Goal: Information Seeking & Learning: Learn about a topic

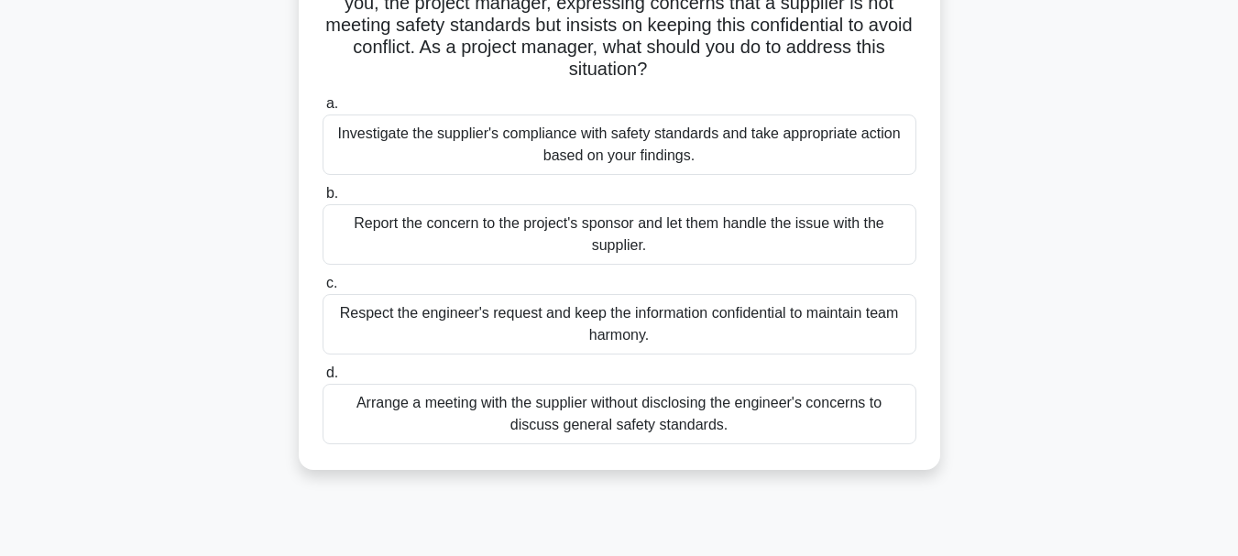
scroll to position [275, 0]
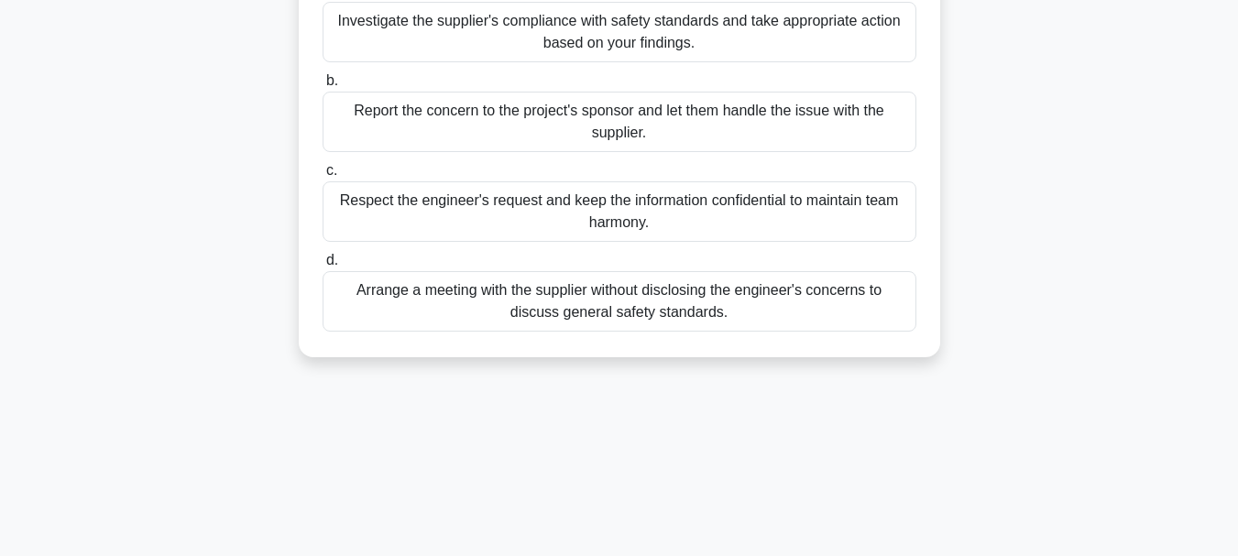
click at [550, 311] on div "Arrange a meeting with the supplier without disclosing the engineer's concerns …" at bounding box center [620, 301] width 594 height 60
click at [323, 267] on input "d. Arrange a meeting with the supplier without disclosing the engineer's concer…" at bounding box center [323, 261] width 0 height 12
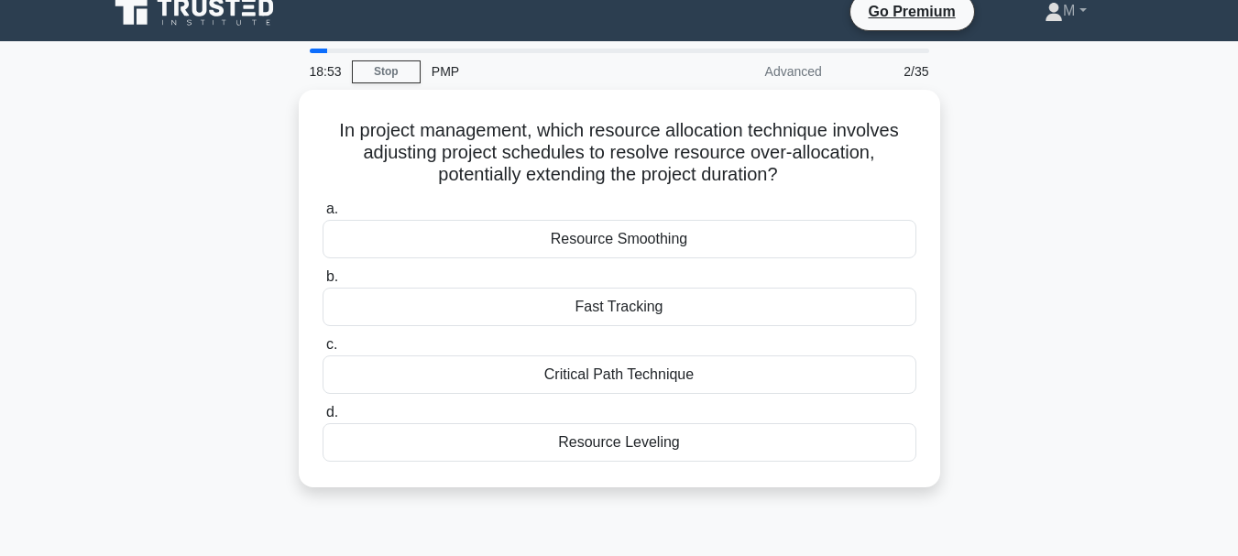
scroll to position [0, 0]
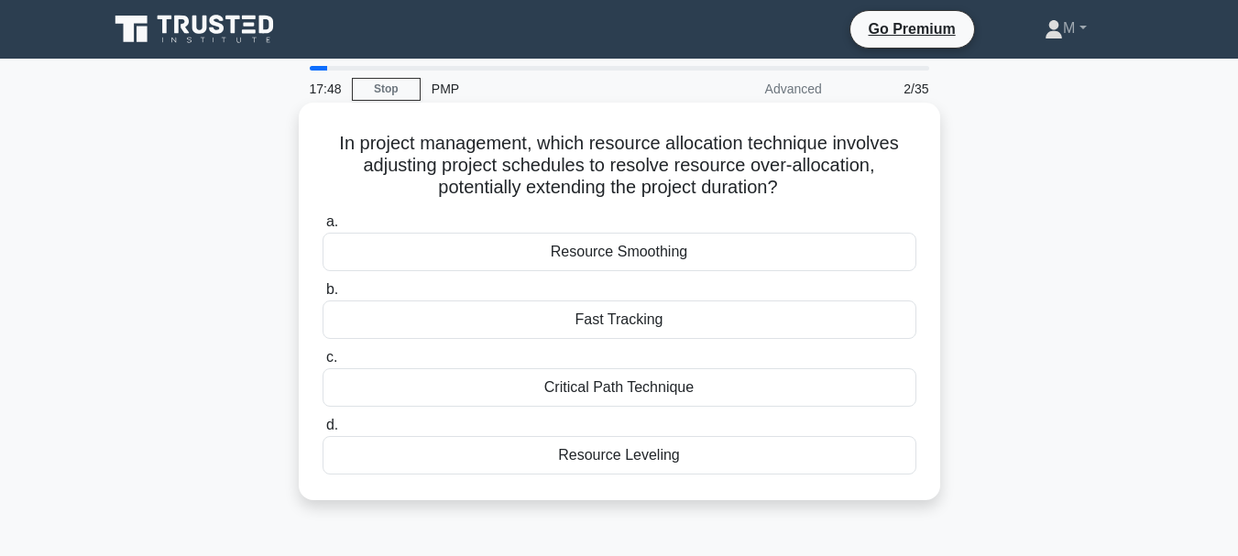
click at [592, 466] on div "Resource Leveling" at bounding box center [620, 455] width 594 height 38
click at [323, 432] on input "d. Resource Leveling" at bounding box center [323, 426] width 0 height 12
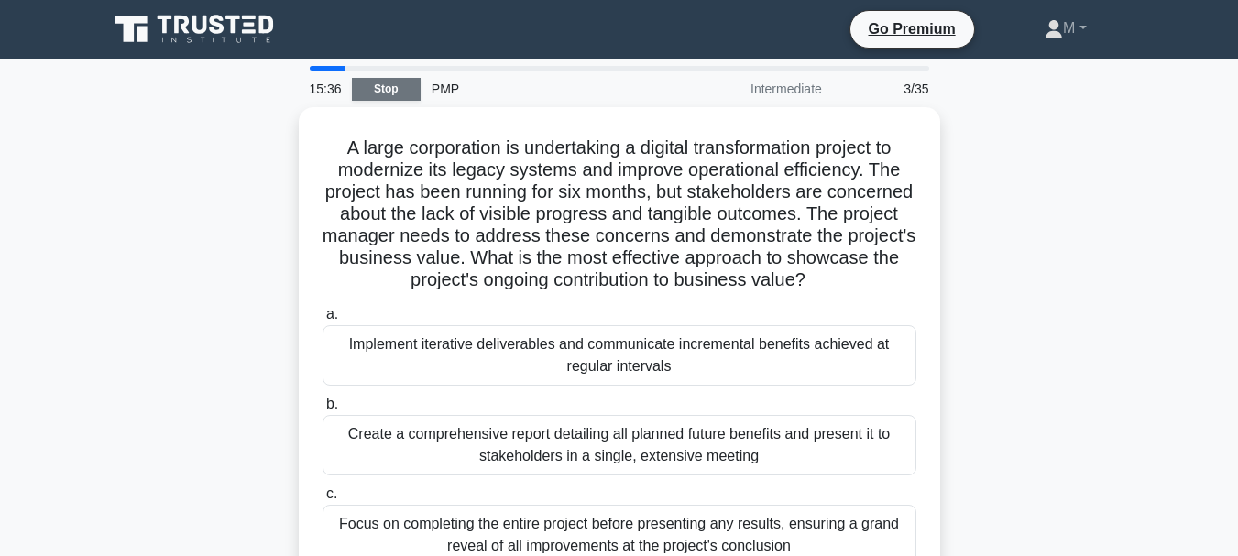
click at [383, 85] on link "Stop" at bounding box center [386, 89] width 69 height 23
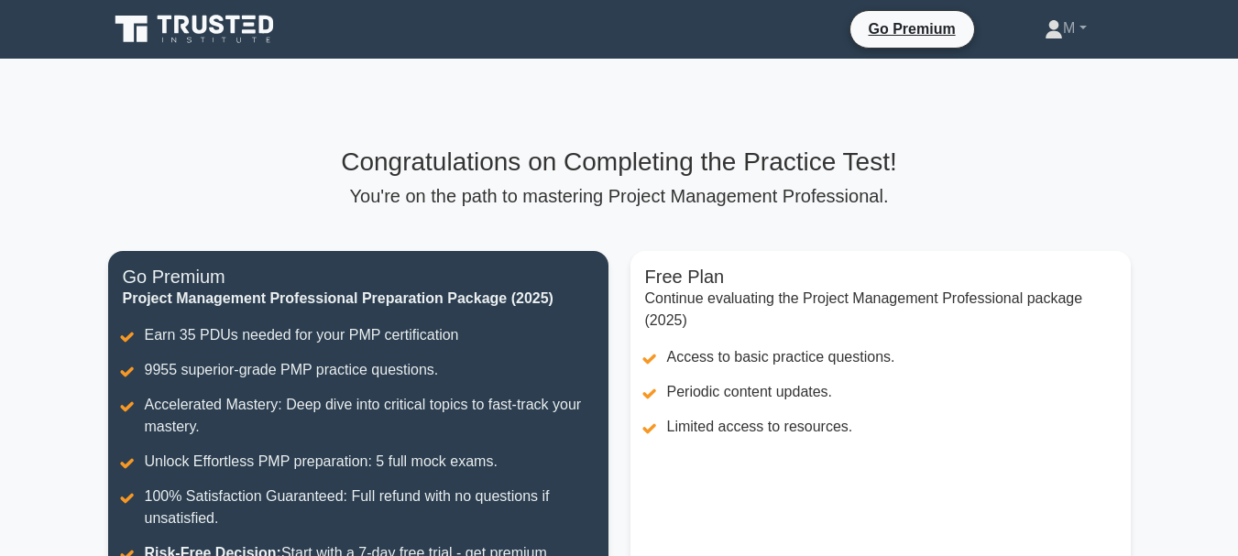
scroll to position [92, 0]
